Goal: Navigation & Orientation: Find specific page/section

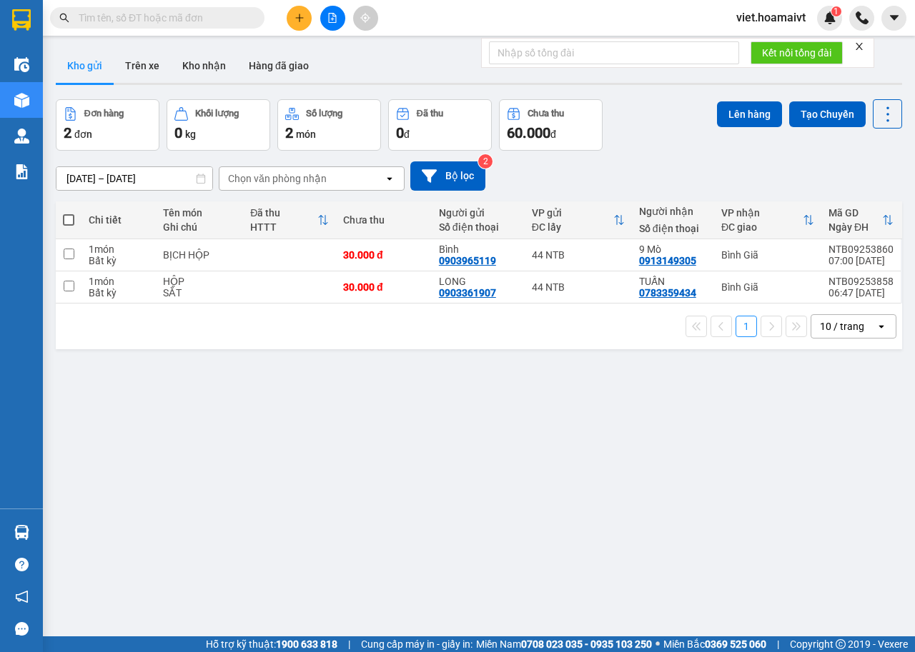
click at [844, 320] on div "10 / trang" at bounding box center [842, 326] width 44 height 14
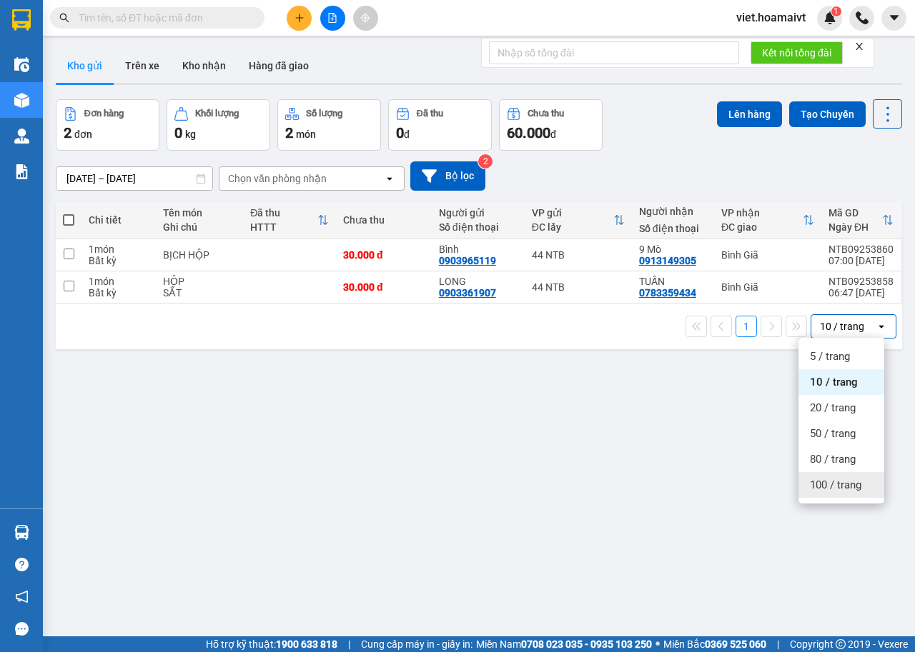
click at [855, 495] on div "100 / trang" at bounding box center [841, 485] width 86 height 26
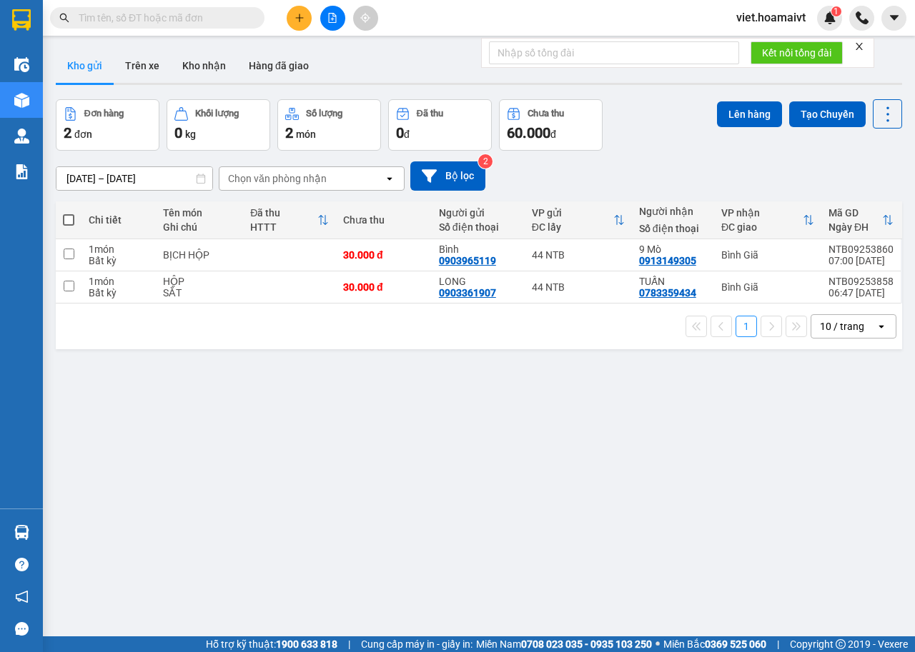
click at [837, 331] on div "10 / trang" at bounding box center [842, 326] width 44 height 14
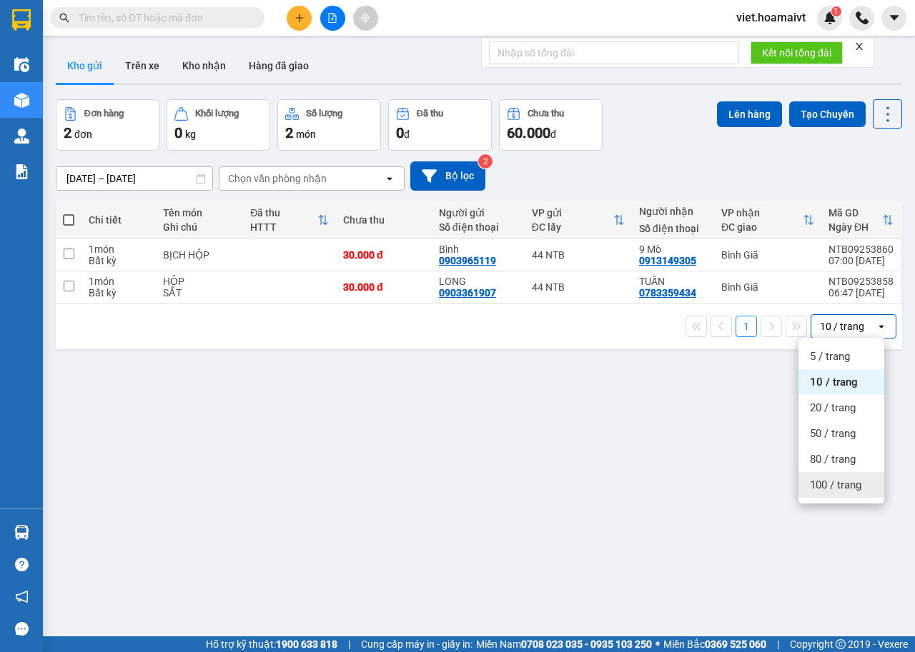
click at [847, 495] on div "100 / trang" at bounding box center [841, 485] width 86 height 26
